Goal: Information Seeking & Learning: Learn about a topic

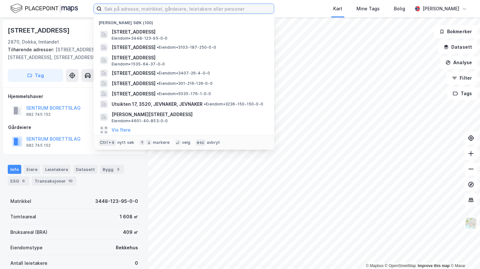
click at [196, 6] on input at bounding box center [188, 9] width 172 height 10
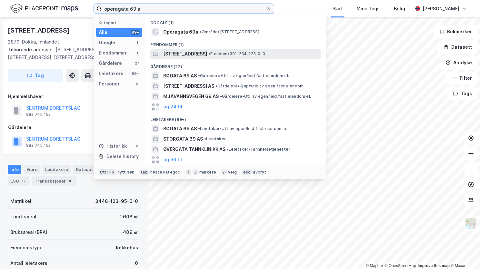
type input "operagata 69 a"
click at [202, 52] on span "[STREET_ADDRESS]" at bounding box center [185, 54] width 44 height 8
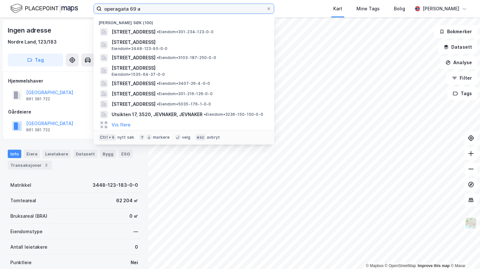
click at [164, 13] on input "operagata 69 a" at bounding box center [184, 9] width 164 height 10
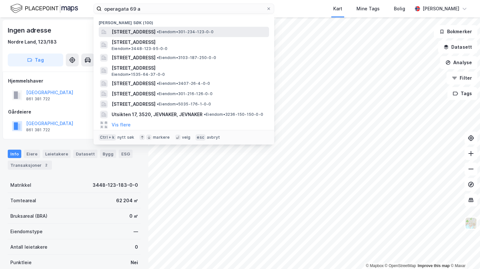
click at [155, 31] on span "[STREET_ADDRESS]" at bounding box center [134, 32] width 44 height 8
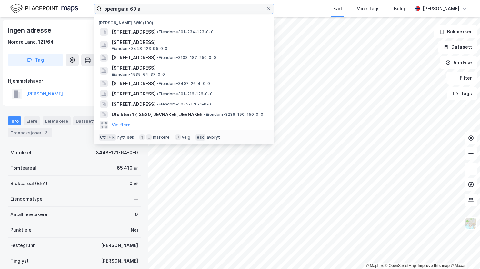
click at [194, 10] on input "operagata 69 a" at bounding box center [184, 9] width 164 height 10
drag, startPoint x: 48, startPoint y: 181, endPoint x: 46, endPoint y: 176, distance: 5.5
click at [46, 177] on div "Bruksareal (BRA) 0 ㎡" at bounding box center [74, 183] width 133 height 15
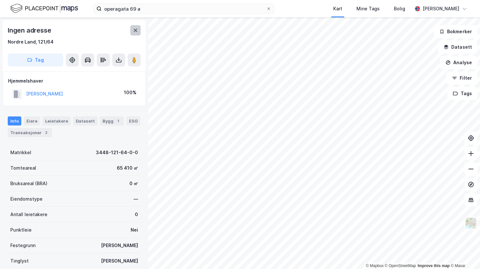
click at [137, 29] on icon at bounding box center [135, 30] width 5 height 5
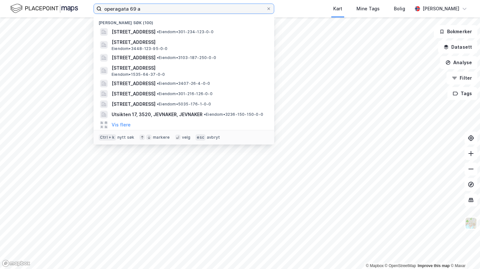
drag, startPoint x: 144, startPoint y: 6, endPoint x: 92, endPoint y: 14, distance: 53.1
click at [92, 13] on div "[STREET_ADDRESS] søk (100) [STREET_ADDRESS] • Eiendom • 301-234-123-0-0 [STREET…" at bounding box center [240, 8] width 480 height 17
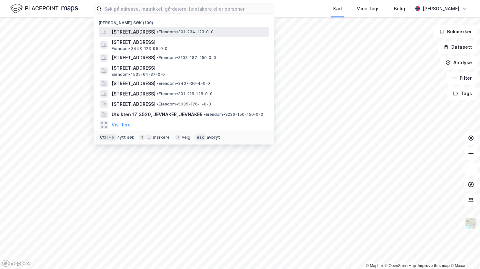
click at [127, 31] on span "[STREET_ADDRESS]" at bounding box center [134, 32] width 44 height 8
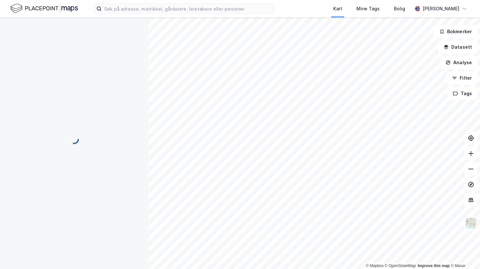
scroll to position [16, 0]
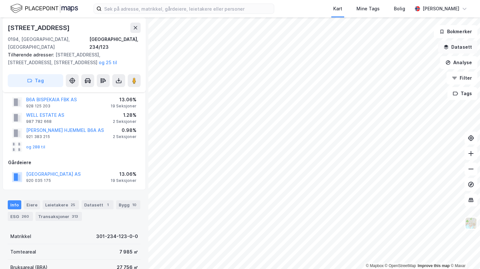
click at [454, 50] on button "Datasett" at bounding box center [457, 47] width 39 height 13
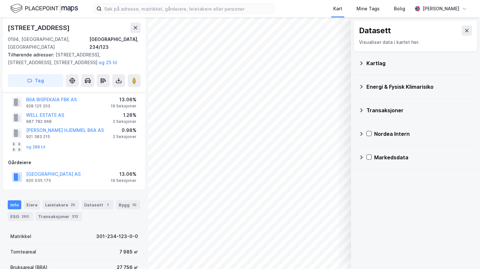
click at [362, 61] on icon at bounding box center [360, 63] width 5 height 5
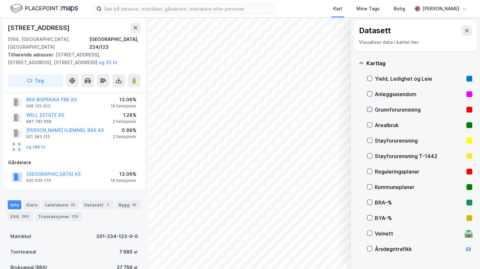
click at [370, 108] on icon at bounding box center [369, 109] width 5 height 5
click at [363, 63] on icon at bounding box center [360, 63] width 5 height 5
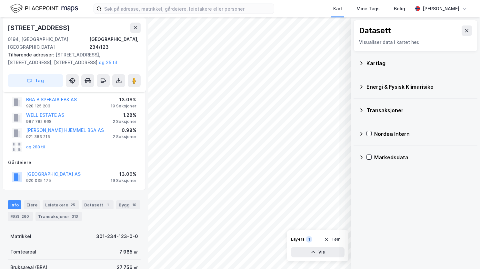
click at [361, 86] on icon at bounding box center [361, 87] width 2 height 4
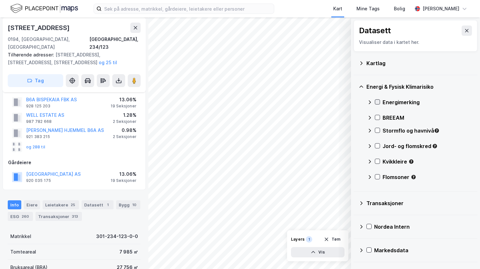
click at [378, 100] on icon at bounding box center [377, 102] width 5 height 5
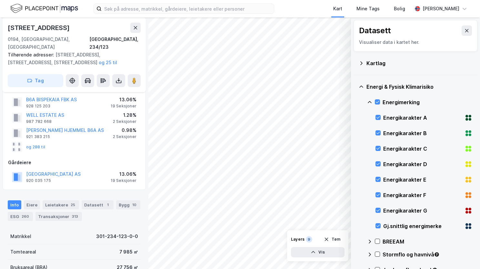
click at [369, 101] on icon at bounding box center [369, 102] width 5 height 5
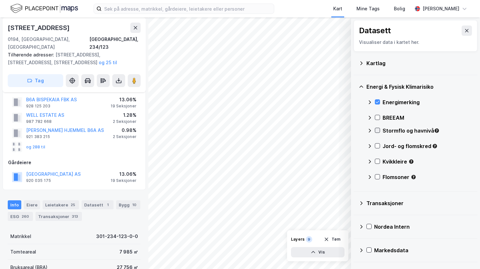
click at [375, 130] on icon at bounding box center [377, 130] width 5 height 5
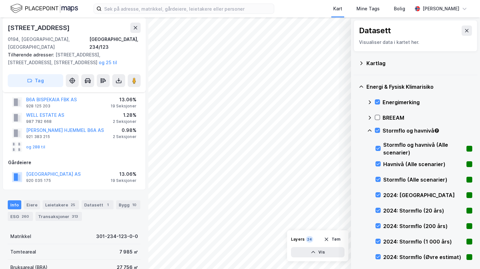
click at [367, 130] on icon at bounding box center [369, 130] width 5 height 5
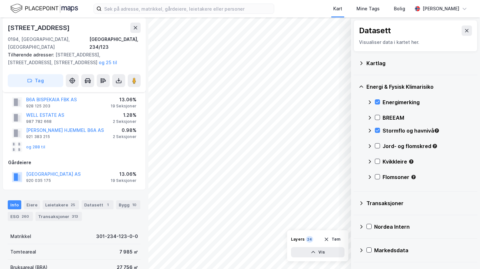
click at [370, 130] on icon at bounding box center [369, 131] width 2 height 4
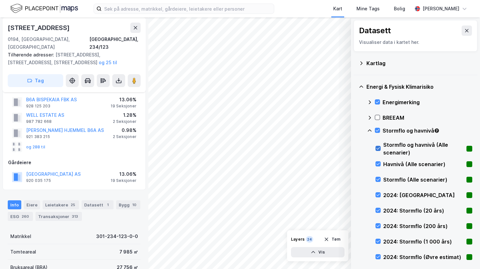
click at [377, 147] on icon at bounding box center [378, 148] width 5 height 5
click at [379, 127] on div "Stormflo og havnivå" at bounding box center [419, 132] width 105 height 15
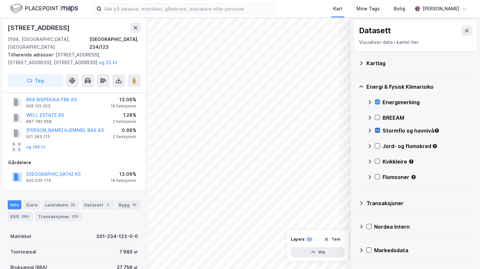
click at [378, 128] on icon at bounding box center [377, 130] width 5 height 5
click at [377, 130] on icon at bounding box center [377, 130] width 5 height 5
click at [368, 129] on icon at bounding box center [369, 130] width 5 height 5
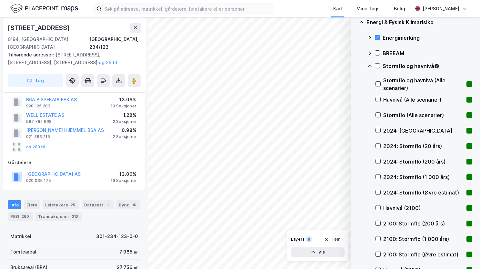
scroll to position [97, 0]
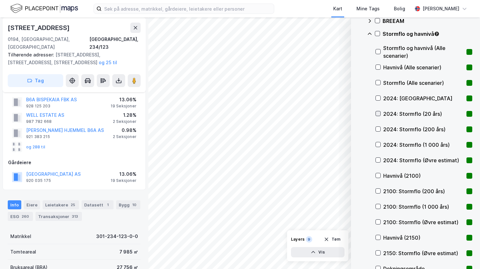
click at [377, 115] on icon at bounding box center [378, 113] width 5 height 5
click at [379, 130] on icon at bounding box center [378, 129] width 5 height 5
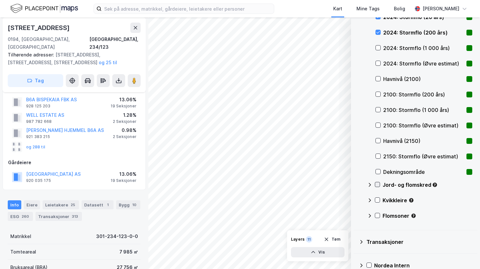
click at [378, 184] on icon at bounding box center [377, 184] width 5 height 5
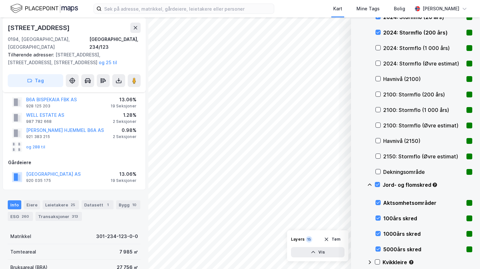
click at [370, 184] on icon at bounding box center [369, 184] width 4 height 2
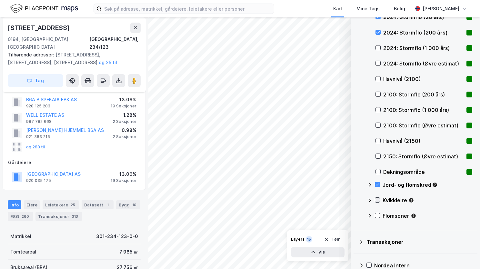
click at [377, 201] on icon at bounding box center [378, 200] width 4 height 2
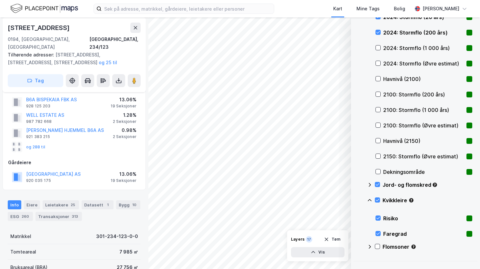
click at [371, 201] on icon at bounding box center [369, 200] width 5 height 5
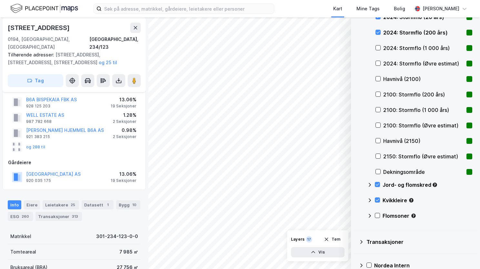
click at [380, 216] on div "Flomsoner" at bounding box center [419, 217] width 105 height 15
drag, startPoint x: 367, startPoint y: 217, endPoint x: 374, endPoint y: 217, distance: 7.7
click at [374, 217] on div "Flomsoner" at bounding box center [419, 217] width 105 height 15
click at [375, 216] on icon at bounding box center [377, 215] width 5 height 5
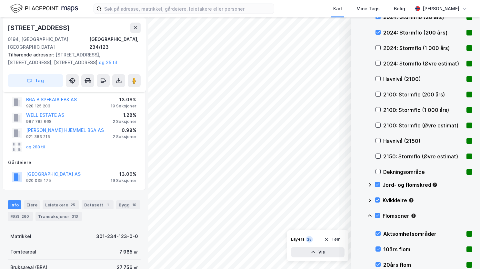
click at [367, 216] on icon at bounding box center [369, 215] width 5 height 5
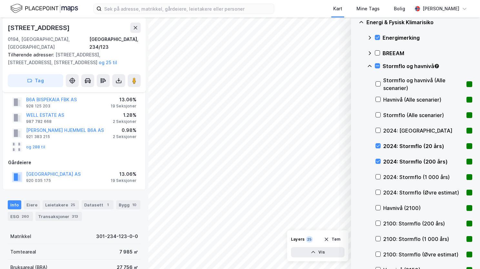
scroll to position [32, 0]
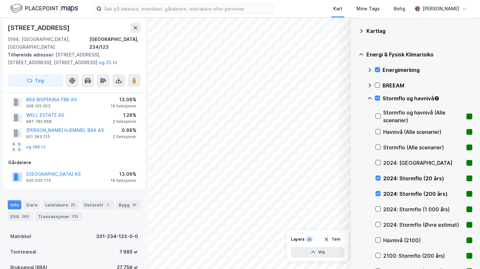
click at [369, 97] on icon at bounding box center [369, 98] width 5 height 5
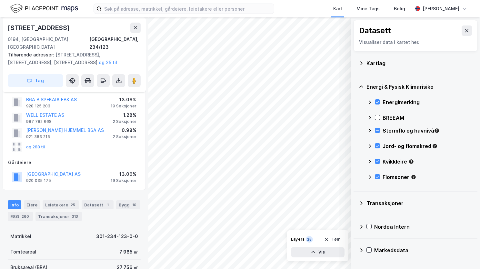
scroll to position [0, 0]
